Goal: Transaction & Acquisition: Purchase product/service

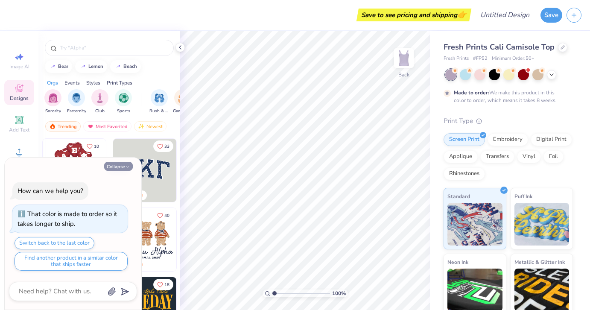
click at [116, 165] on button "Collapse" at bounding box center [118, 166] width 29 height 9
type textarea "x"
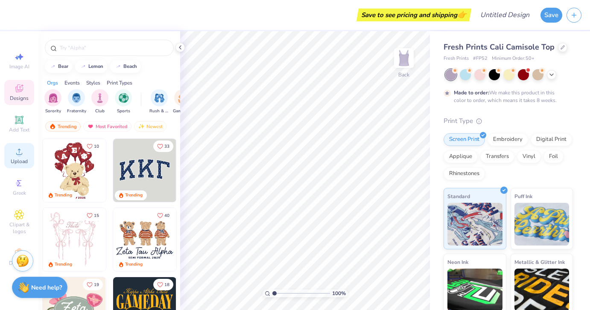
click at [25, 159] on span "Upload" at bounding box center [19, 161] width 17 height 7
click at [587, 114] on div "Fresh Prints Cali Camisole Top Fresh Prints # FP52 Minimum Order: 50 + Made to …" at bounding box center [510, 205] width 160 height 349
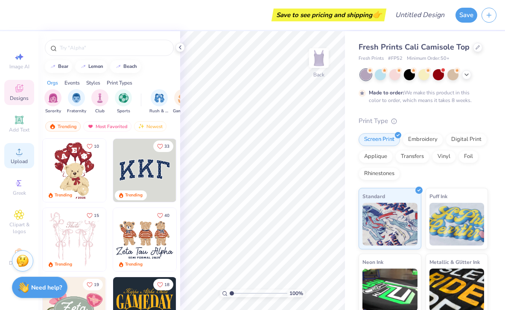
click at [14, 159] on span "Upload" at bounding box center [19, 161] width 17 height 7
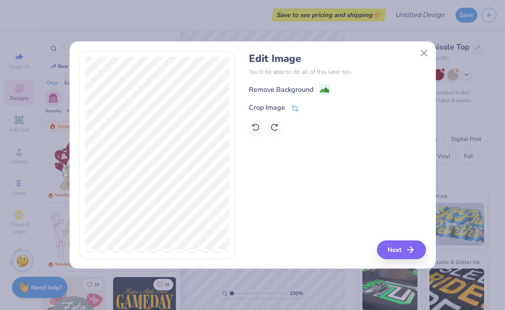
click at [308, 83] on div "Edit Image You’ll be able to do all of this later too. Remove Background Crop I…" at bounding box center [337, 92] width 177 height 81
click at [302, 90] on div "Remove Background" at bounding box center [281, 90] width 64 height 10
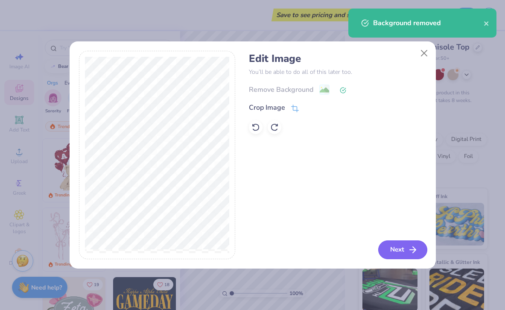
click at [402, 250] on button "Next" at bounding box center [402, 249] width 49 height 19
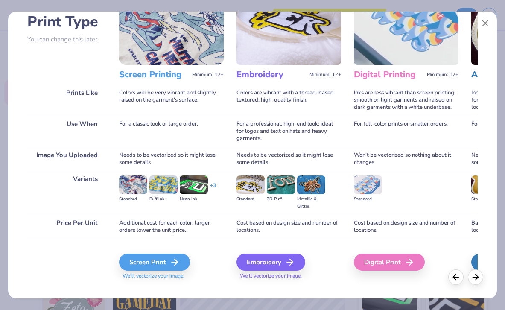
scroll to position [63, 0]
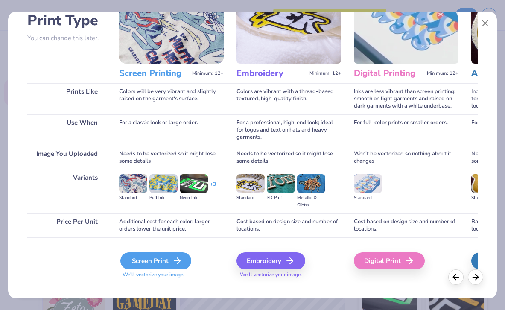
click at [135, 260] on div "Screen Print" at bounding box center [155, 260] width 71 height 17
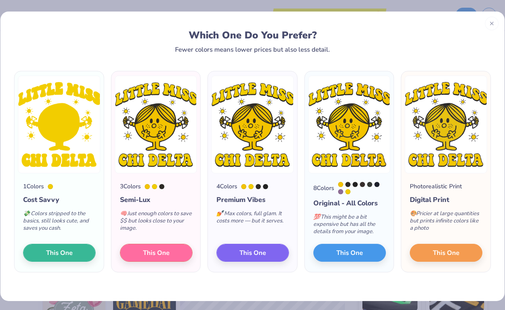
scroll to position [8, 0]
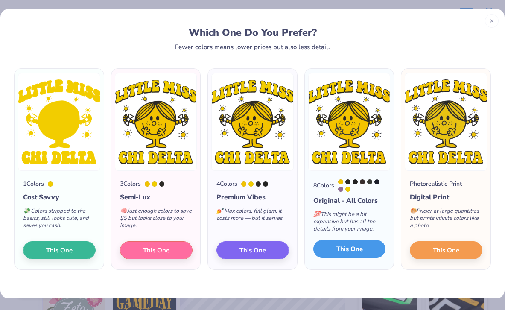
click at [352, 255] on button "This One" at bounding box center [349, 249] width 73 height 18
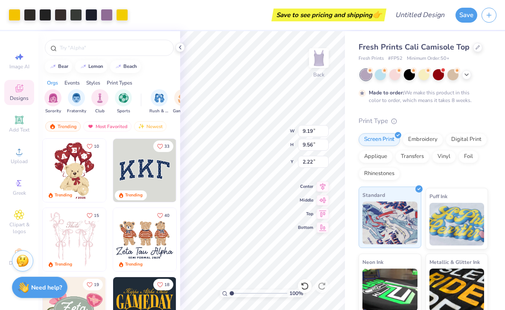
click at [359, 244] on div "Standard" at bounding box center [389, 216] width 63 height 61
click at [346, 241] on div "Fresh Prints Cali Camisole Top Fresh Prints # FP52 Minimum Order: 50 + Made to …" at bounding box center [425, 205] width 160 height 349
type input "6.79"
type input "7.06"
type input "1.35"
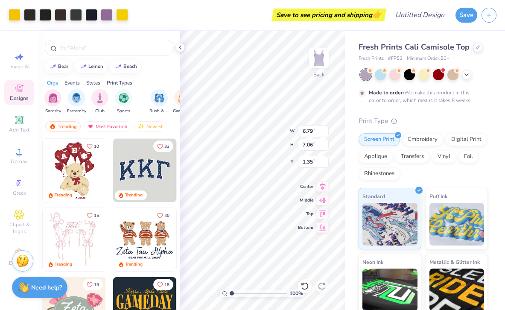
click at [350, 182] on div "Fresh Prints Cali Camisole Top Fresh Prints # FP52 Minimum Order: 50 + Made to …" at bounding box center [425, 205] width 160 height 349
click at [467, 74] on icon at bounding box center [466, 73] width 7 height 7
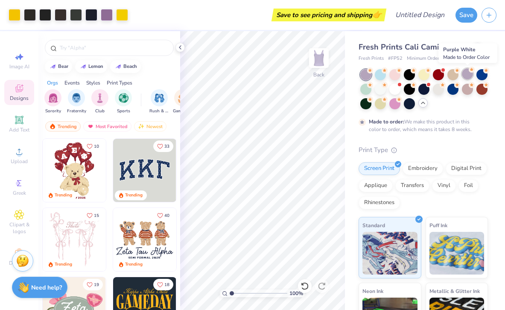
click at [467, 73] on div at bounding box center [467, 73] width 11 height 11
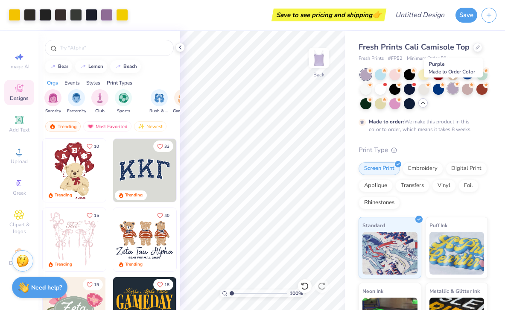
click at [457, 87] on div at bounding box center [452, 88] width 11 height 11
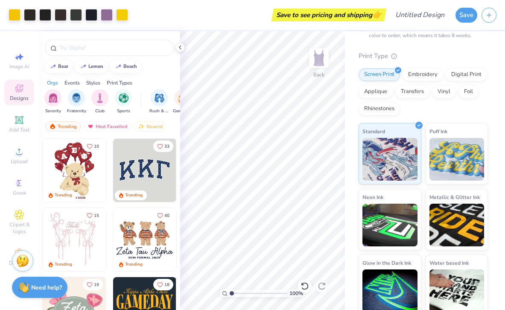
scroll to position [0, 0]
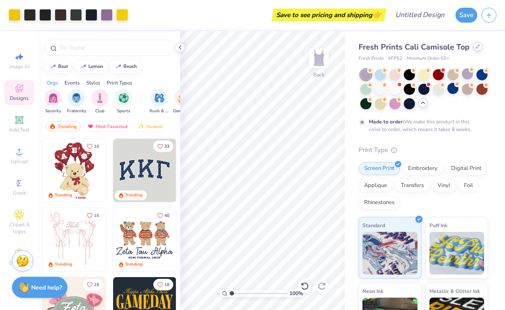
click at [475, 45] on icon at bounding box center [477, 46] width 4 height 4
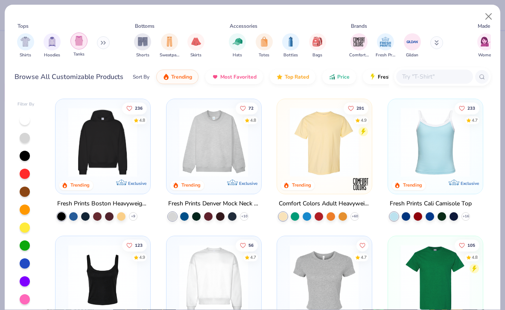
click at [83, 44] on div "filter for Tanks" at bounding box center [78, 40] width 17 height 17
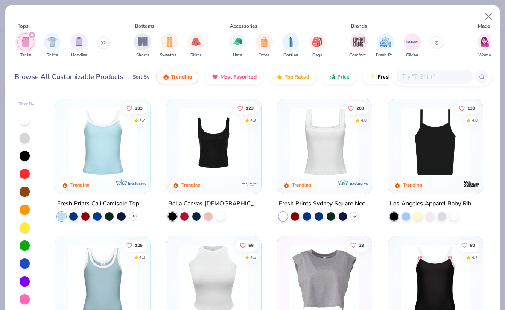
click at [355, 213] on icon at bounding box center [354, 215] width 7 height 7
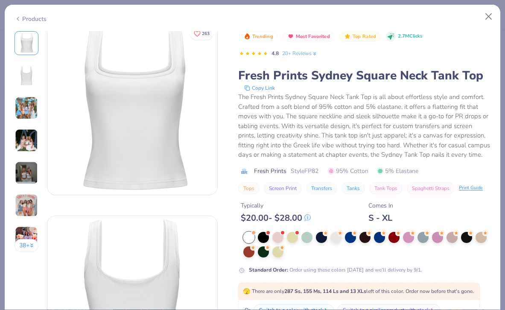
scroll to position [13, 0]
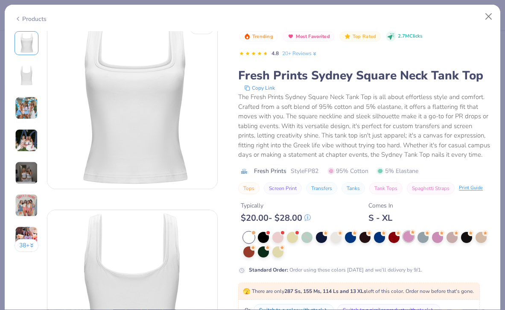
click at [407, 242] on div at bounding box center [408, 236] width 11 height 11
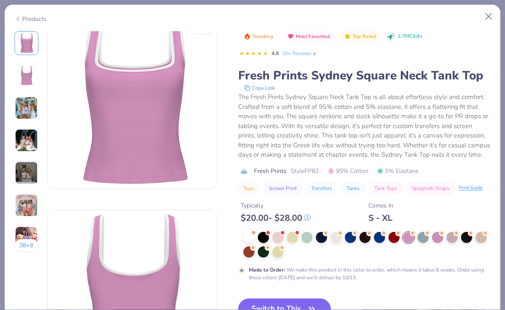
click at [34, 26] on div "Products" at bounding box center [252, 16] width 495 height 22
click at [32, 19] on div "Products" at bounding box center [31, 19] width 32 height 9
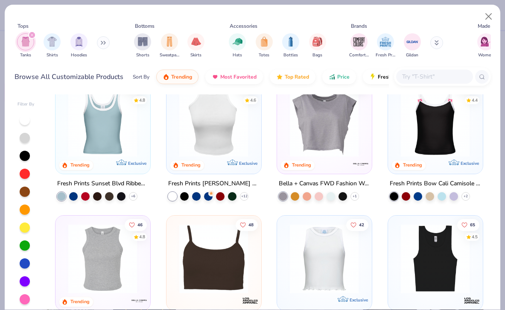
scroll to position [3, 0]
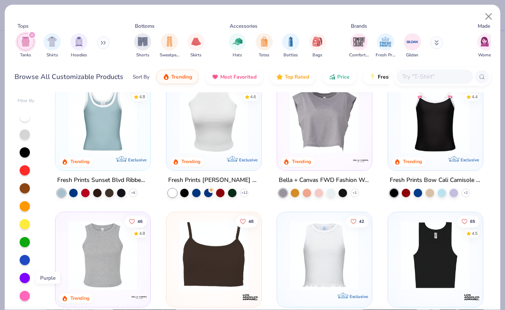
click at [24, 276] on div at bounding box center [25, 278] width 10 height 10
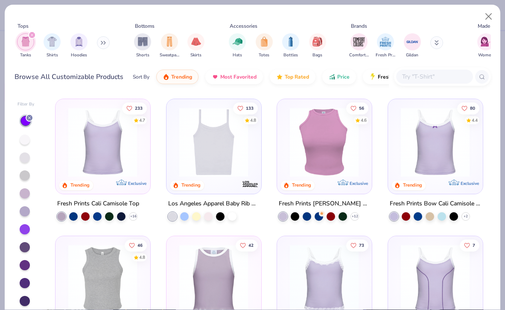
click at [30, 118] on icon at bounding box center [29, 117] width 5 height 5
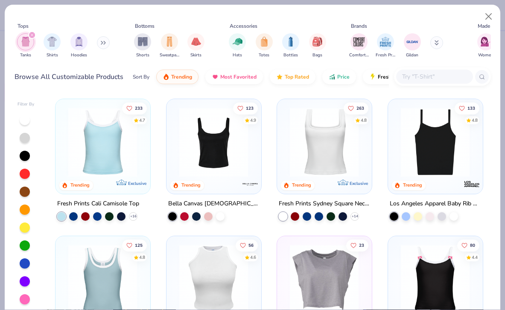
scroll to position [3, 0]
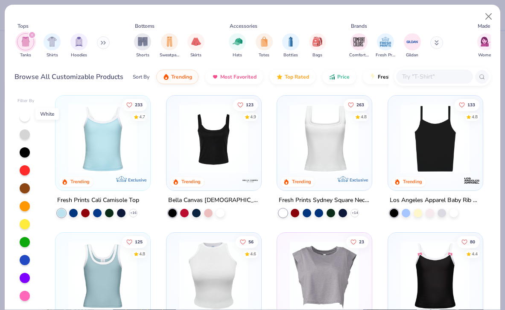
click at [28, 115] on div at bounding box center [25, 116] width 10 height 10
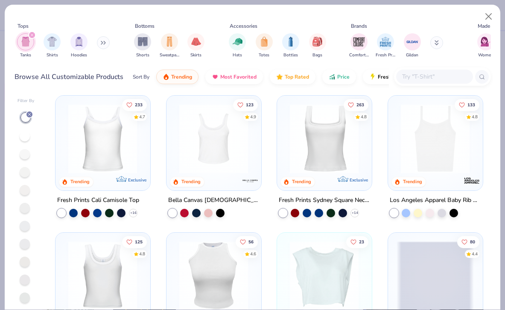
scroll to position [15, 0]
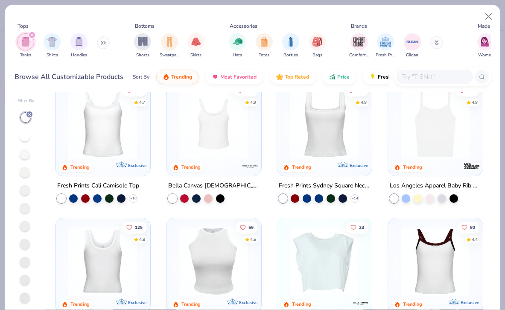
click at [112, 138] on img at bounding box center [102, 124] width 77 height 69
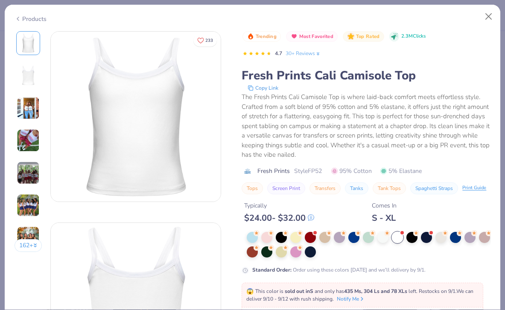
click at [192, 139] on img at bounding box center [136, 117] width 170 height 170
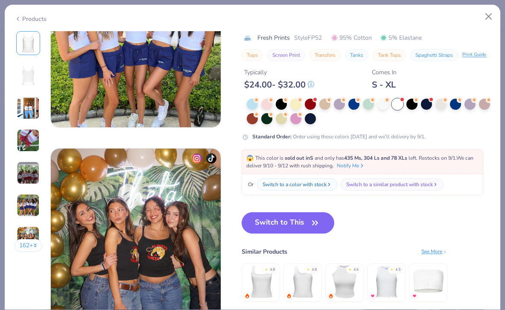
scroll to position [1030, 0]
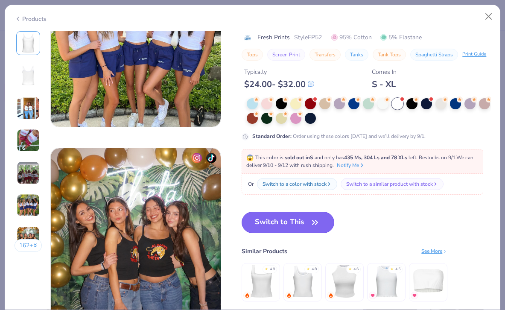
click at [313, 226] on icon "button" at bounding box center [315, 222] width 12 height 12
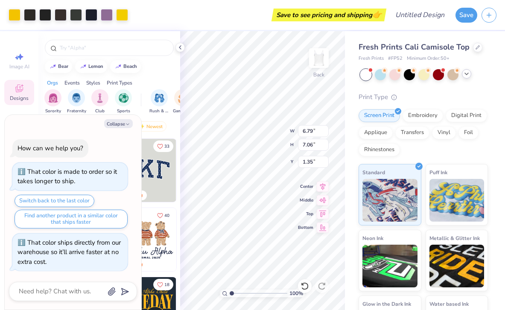
click at [350, 165] on div "Fresh Prints Cali Camisole Top Fresh Prints # FP52 Minimum Order: 50 + Print Ty…" at bounding box center [425, 194] width 160 height 326
click at [349, 144] on div "Fresh Prints Cali Camisole Top Fresh Prints # FP52 Minimum Order: 50 + Print Ty…" at bounding box center [425, 194] width 160 height 326
click at [127, 124] on polyline "button" at bounding box center [127, 124] width 3 height 1
type textarea "x"
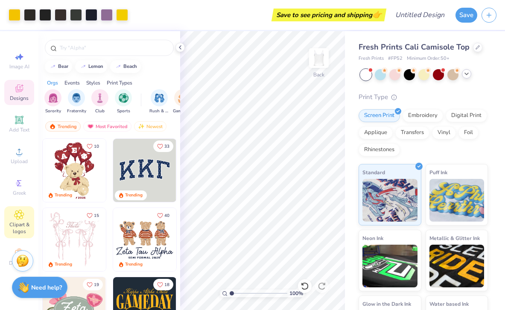
click at [16, 226] on span "Clipart & logos" at bounding box center [19, 228] width 30 height 14
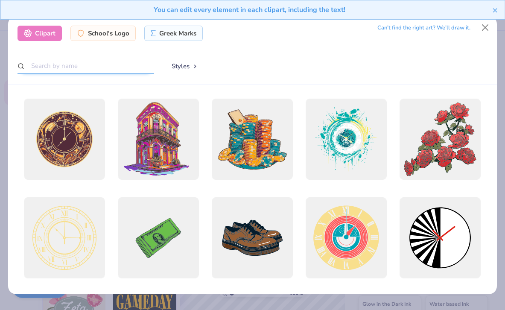
click at [75, 68] on input "text" at bounding box center [85, 66] width 137 height 16
type input "little miss"
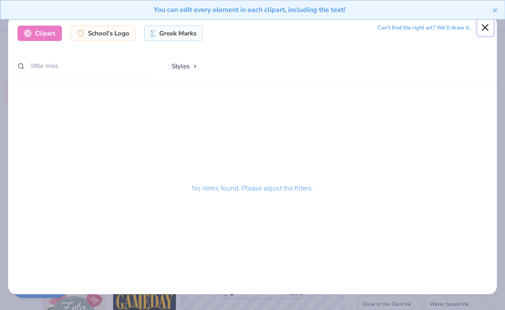
click at [488, 29] on button "Close" at bounding box center [485, 28] width 16 height 16
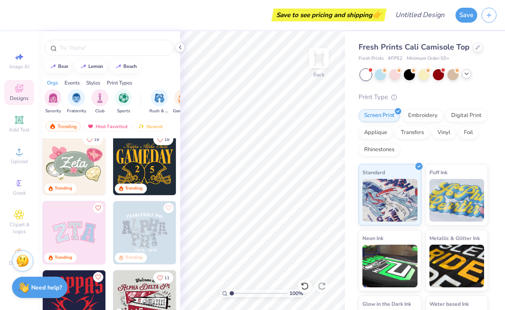
scroll to position [145, 0]
click at [90, 232] on img at bounding box center [74, 232] width 63 height 63
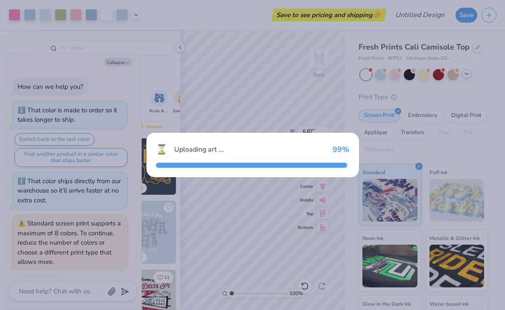
scroll to position [23, 0]
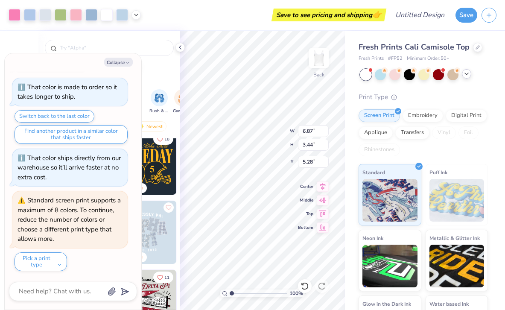
type textarea "x"
type input "2.25"
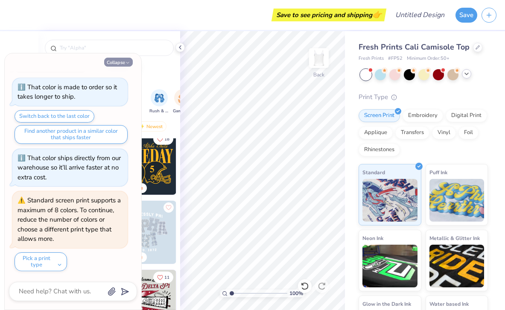
click at [123, 61] on button "Collapse" at bounding box center [118, 62] width 29 height 9
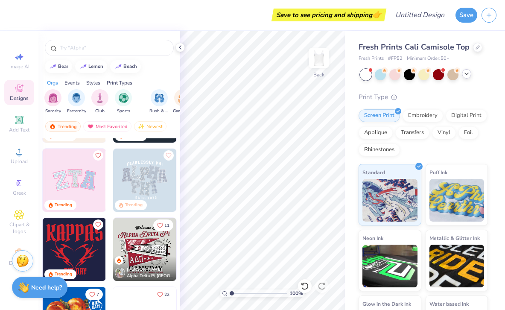
scroll to position [198, 0]
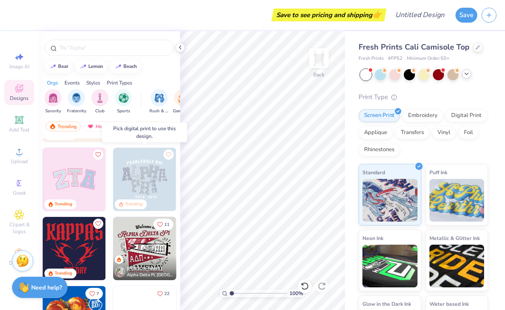
click at [141, 188] on img at bounding box center [144, 179] width 63 height 63
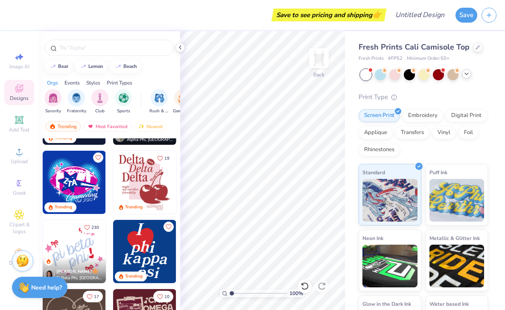
scroll to position [498, 0]
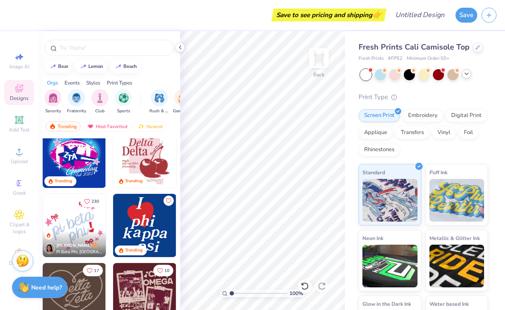
click at [149, 203] on img at bounding box center [144, 225] width 63 height 63
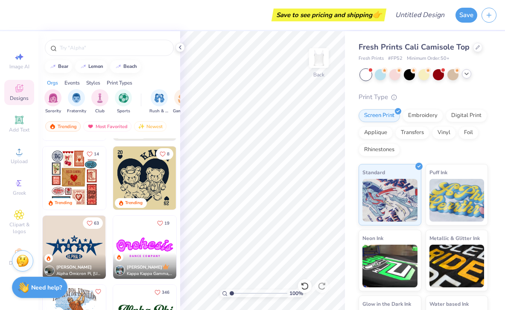
scroll to position [756, 0]
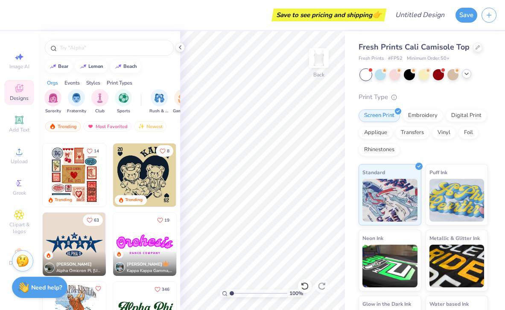
click at [83, 177] on img at bounding box center [74, 174] width 63 height 63
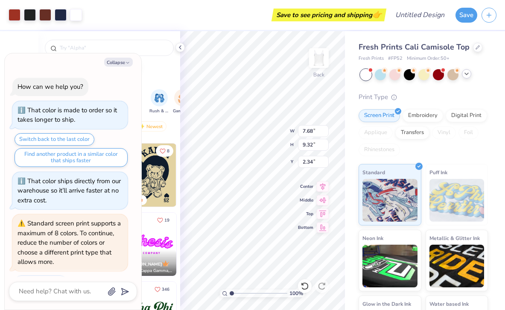
scroll to position [94, 0]
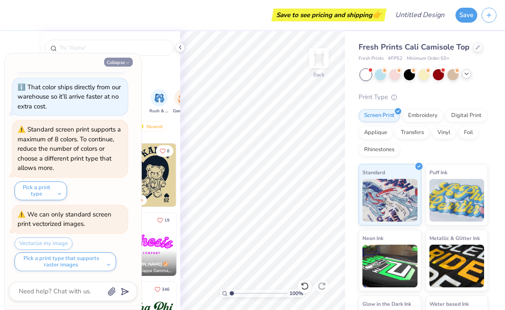
click at [121, 58] on button "Collapse" at bounding box center [118, 62] width 29 height 9
type textarea "x"
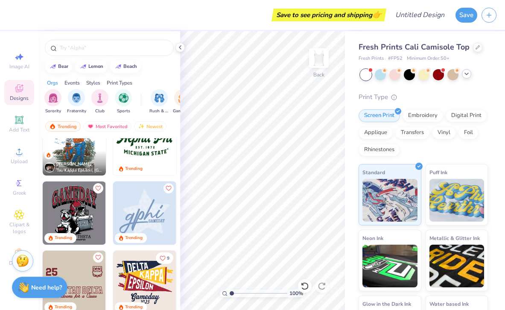
scroll to position [928, 0]
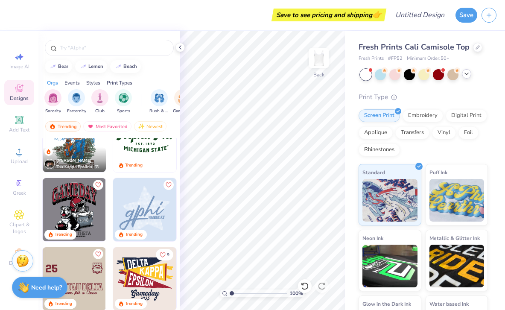
click at [142, 195] on img at bounding box center [144, 209] width 63 height 63
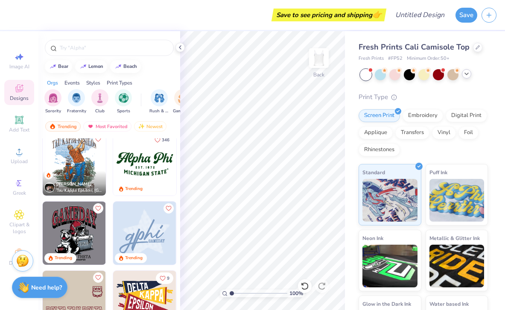
scroll to position [831, 0]
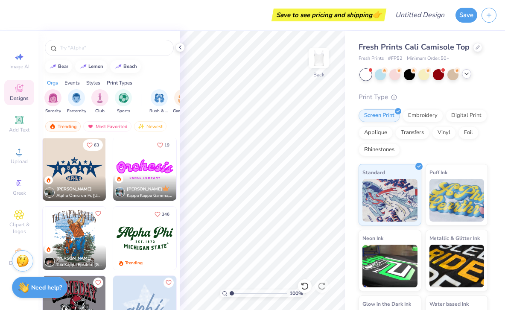
click at [83, 178] on div "[PERSON_NAME] Alpha Omicron Pi, [US_STATE] A&M University" at bounding box center [74, 188] width 63 height 25
